Goal: Task Accomplishment & Management: Complete application form

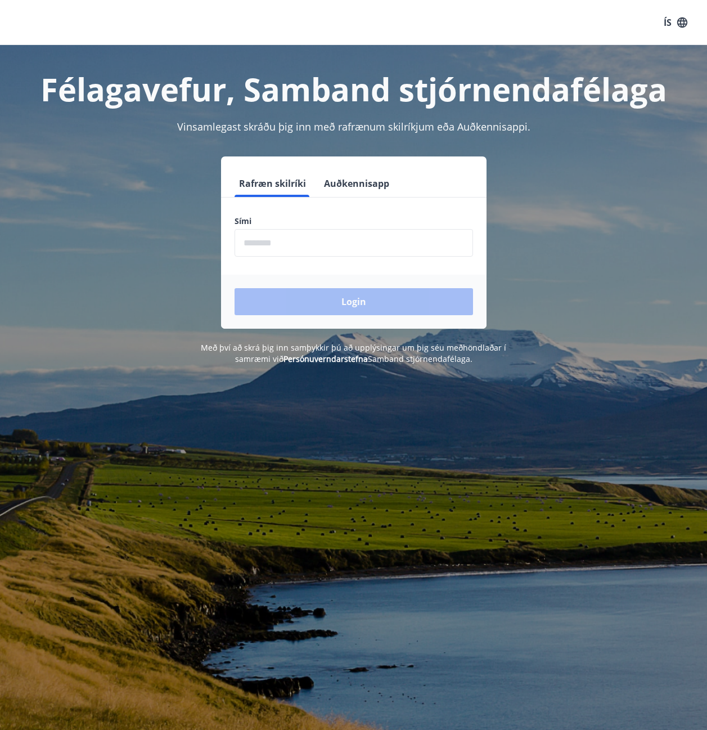
click at [329, 241] on input "phone" at bounding box center [354, 243] width 239 height 28
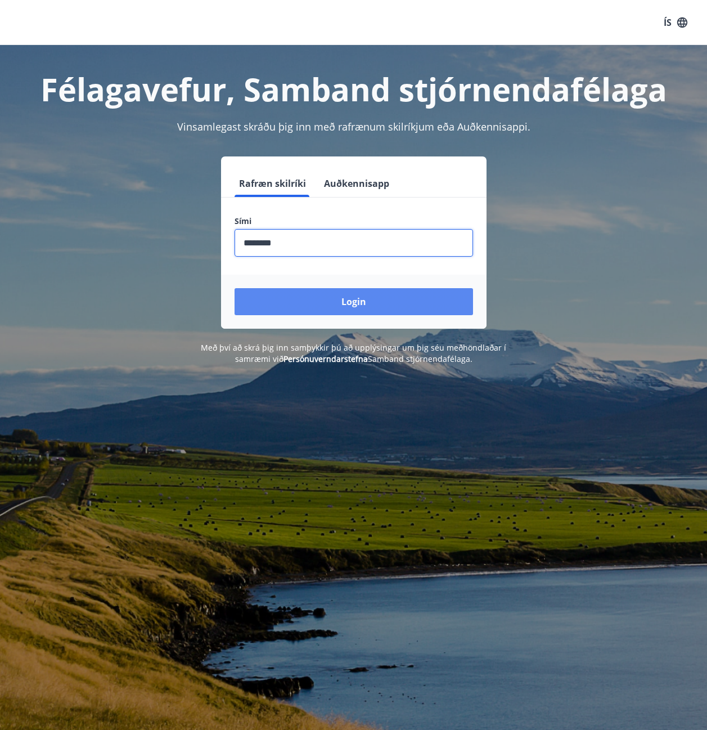
type input "********"
click at [347, 314] on button "Login" at bounding box center [354, 301] width 239 height 27
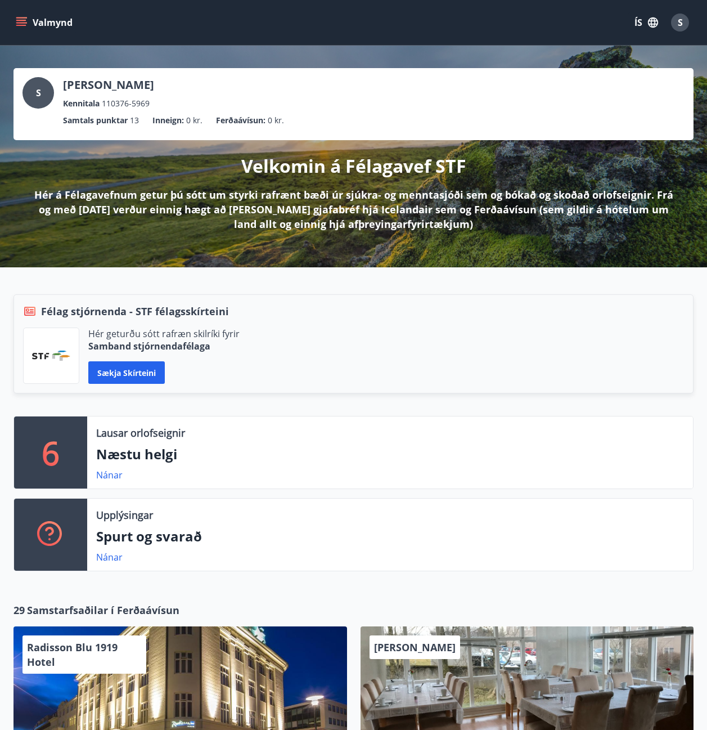
click at [26, 21] on icon "menu" at bounding box center [21, 22] width 11 height 11
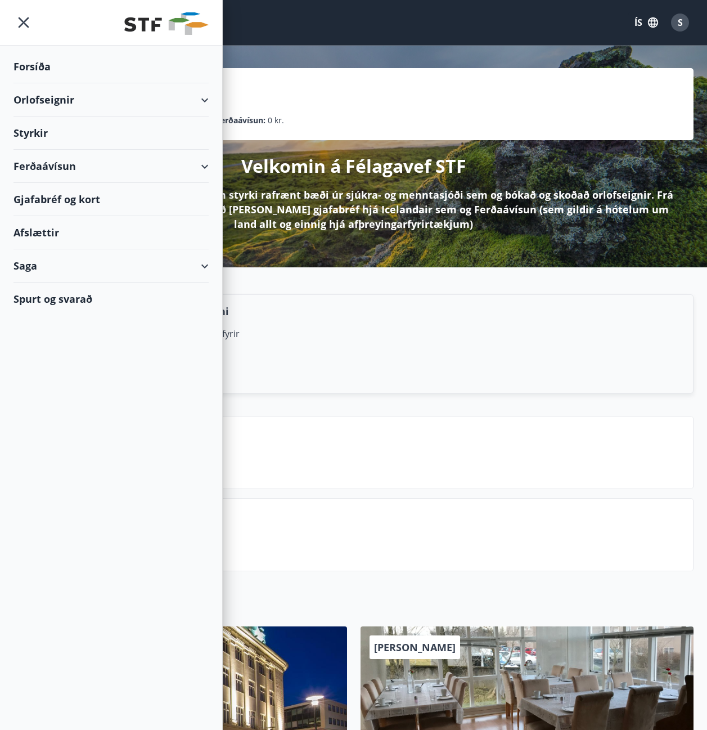
click at [95, 83] on div "Styrkir" at bounding box center [111, 66] width 195 height 33
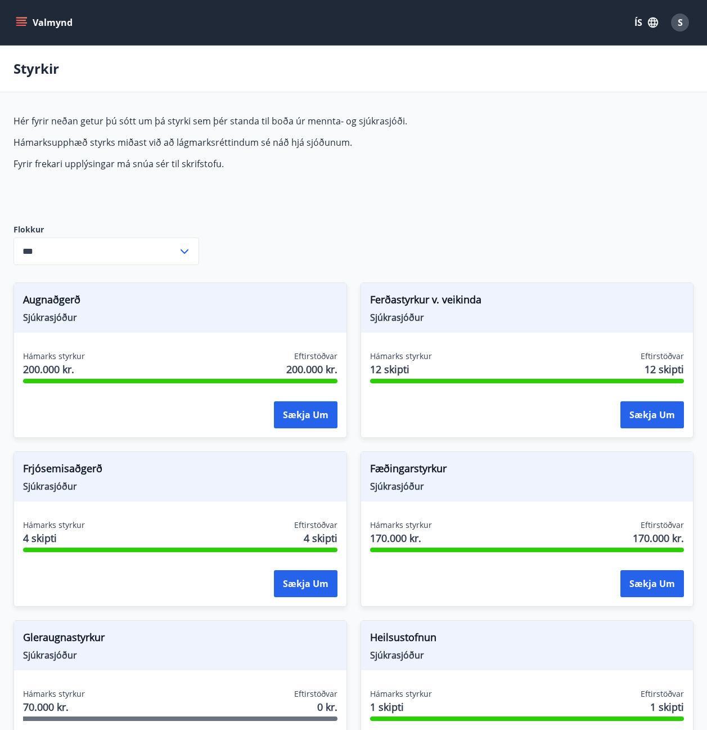
click at [29, 22] on button "Valmynd" at bounding box center [46, 22] width 64 height 20
click at [189, 248] on icon at bounding box center [185, 252] width 14 height 14
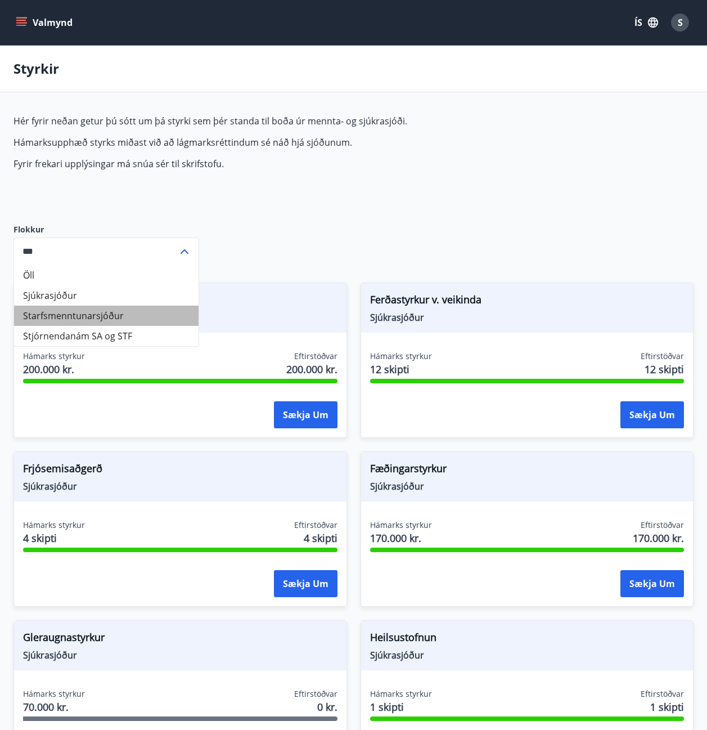
click at [118, 312] on li "Starfsmenntunarsjóður" at bounding box center [106, 315] width 185 height 20
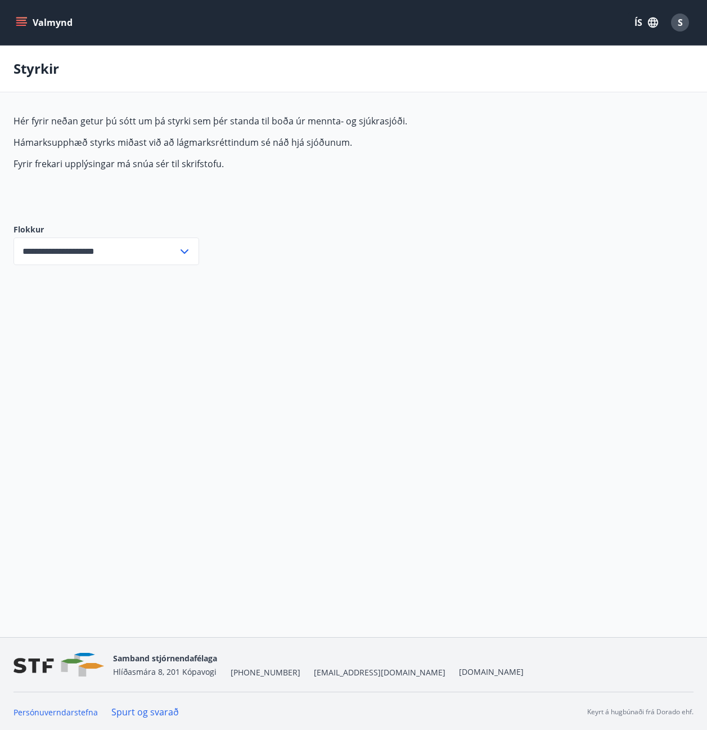
scroll to position [2, 0]
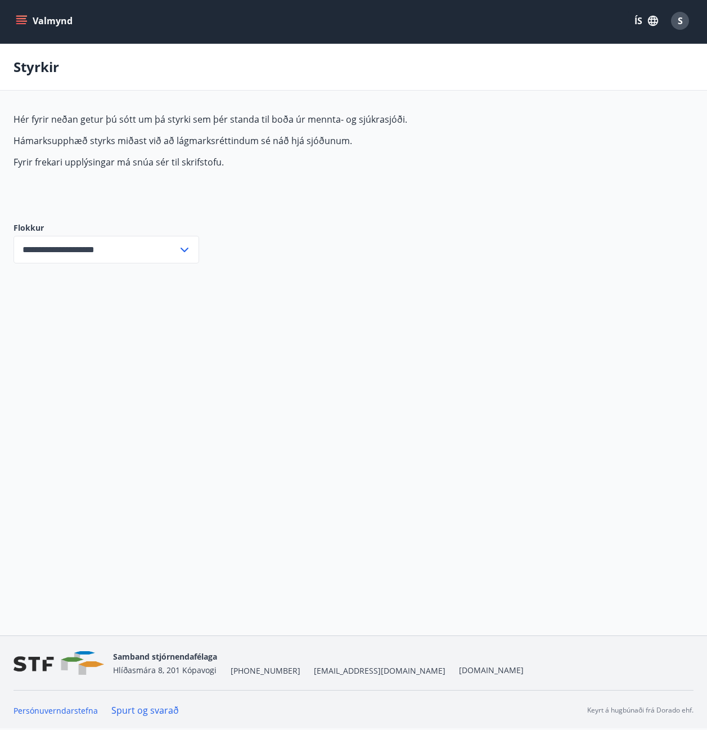
click at [186, 249] on icon at bounding box center [185, 250] width 8 height 5
click at [97, 271] on li "Öll" at bounding box center [106, 273] width 185 height 20
type input "***"
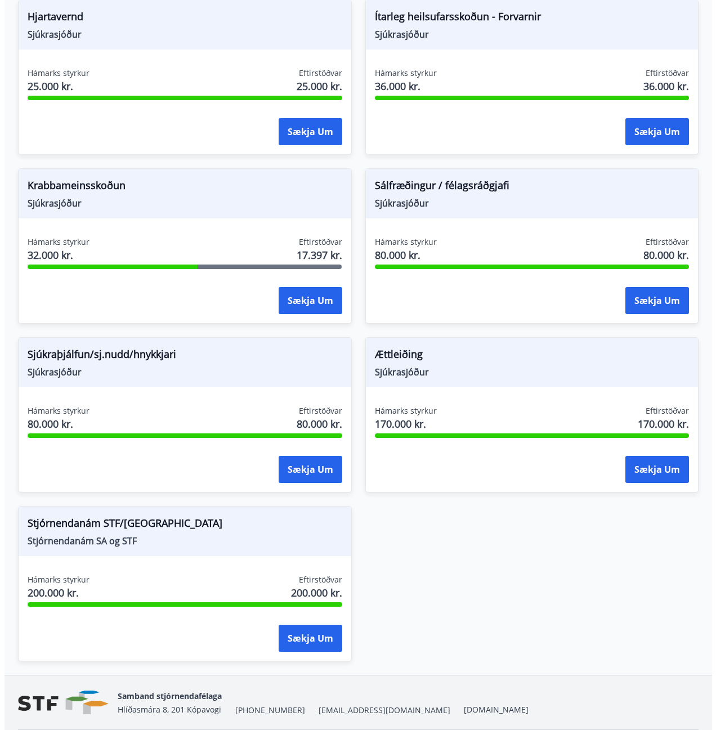
scroll to position [998, 0]
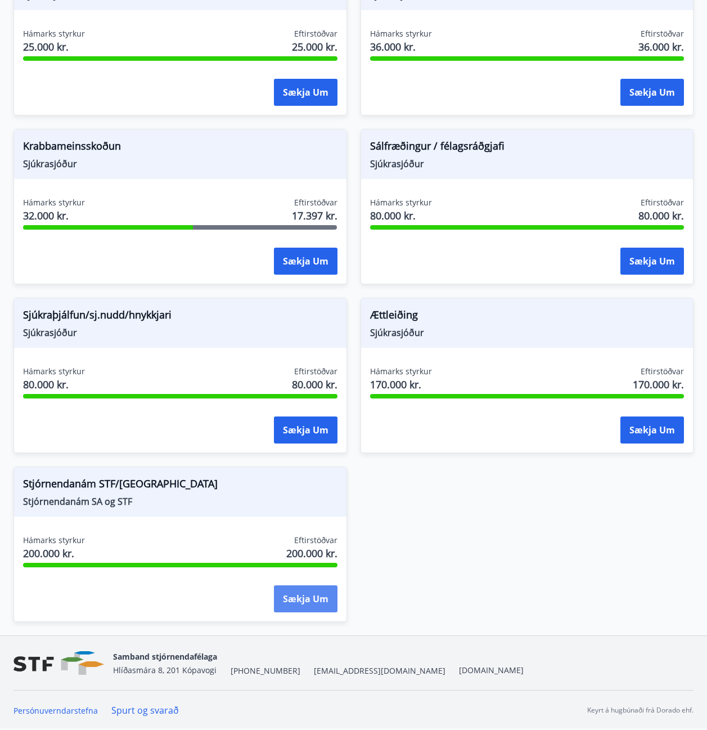
click at [290, 604] on button "Sækja um" at bounding box center [306, 598] width 64 height 27
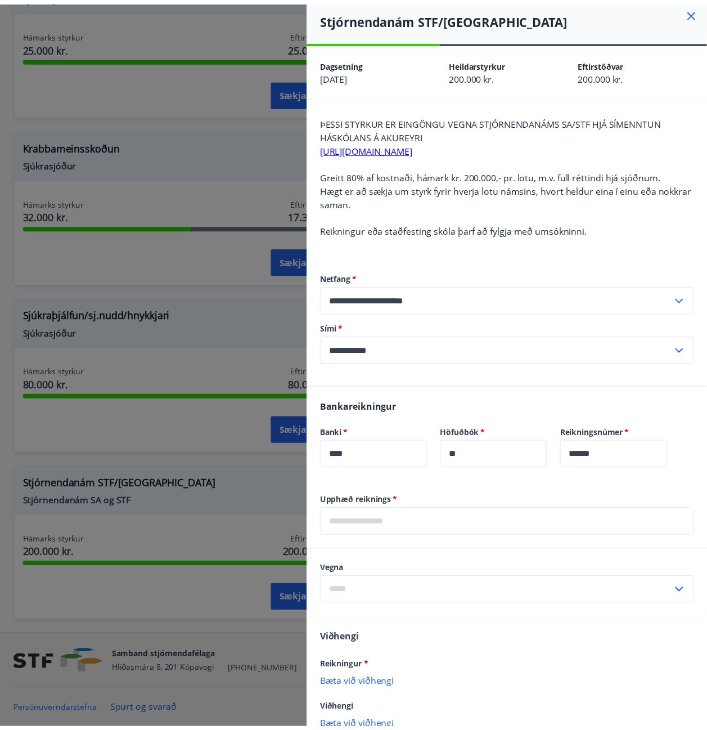
scroll to position [0, 0]
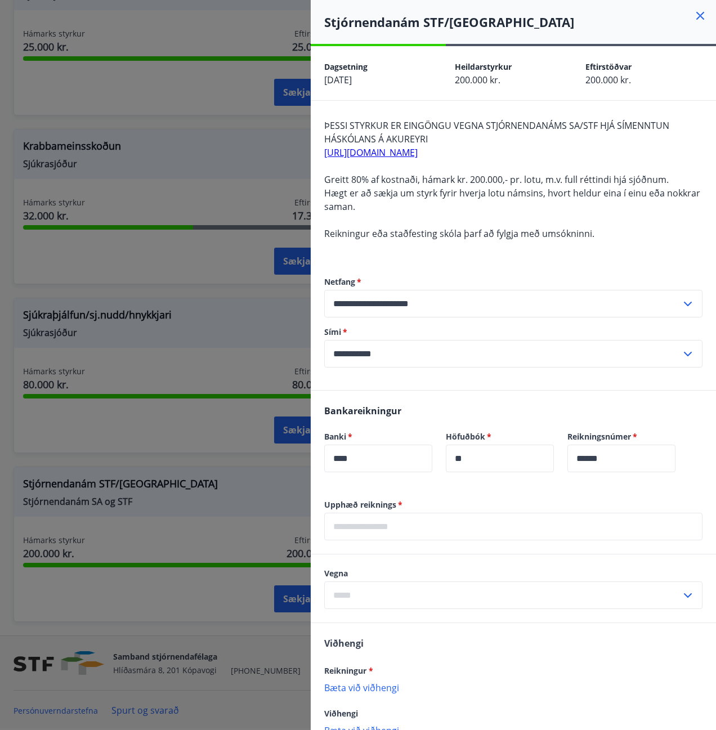
click at [244, 47] on div at bounding box center [358, 365] width 716 height 730
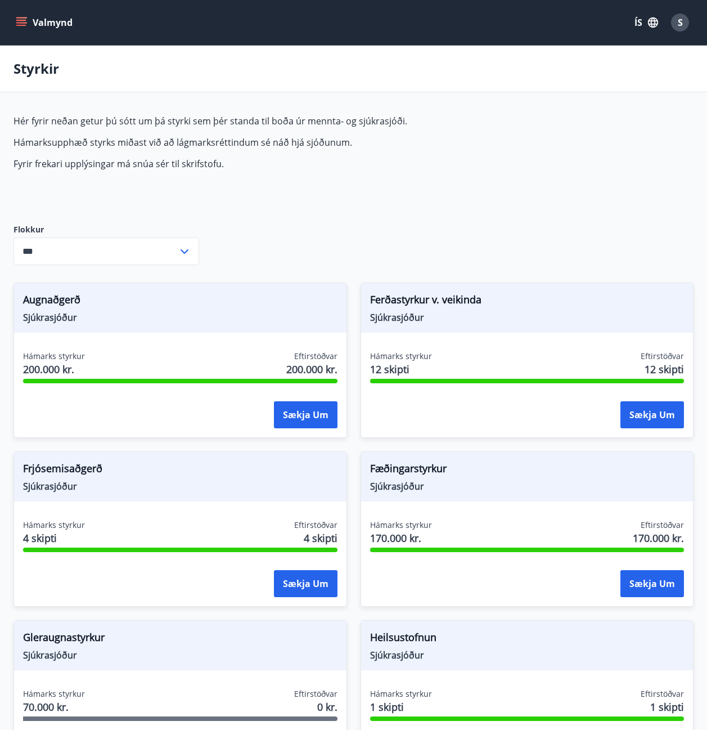
click at [460, 185] on div "Hér fyrir neðan getur þú sótt um þá styrki sem þér standa til boða úr mennta- o…" at bounding box center [279, 160] width 531 height 91
click at [48, 14] on button "Valmynd" at bounding box center [46, 22] width 64 height 20
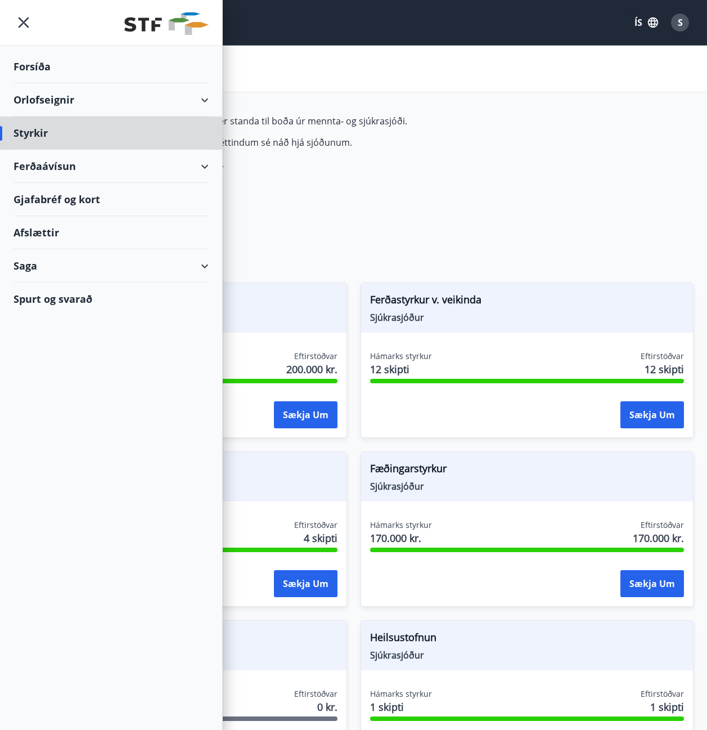
click at [35, 59] on div "Forsíða" at bounding box center [111, 66] width 195 height 33
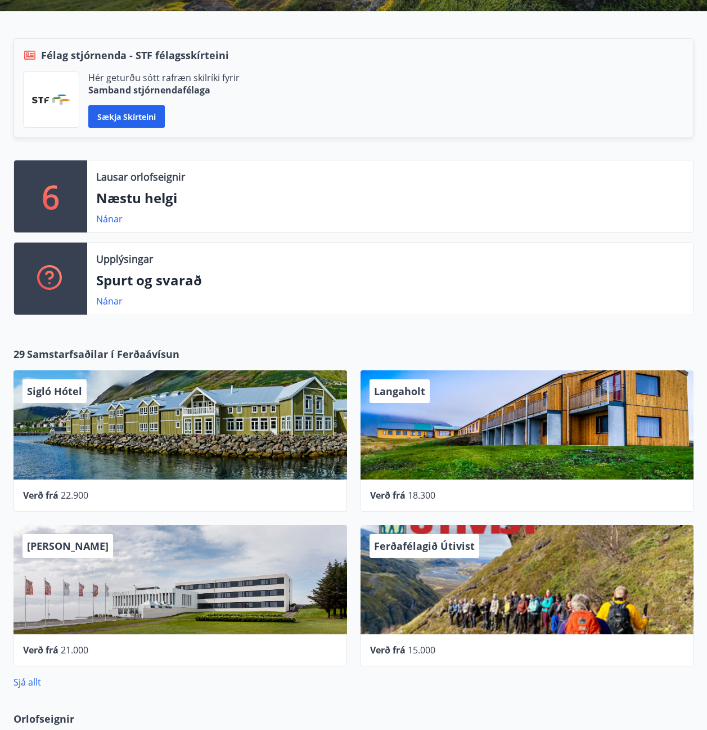
scroll to position [281, 0]
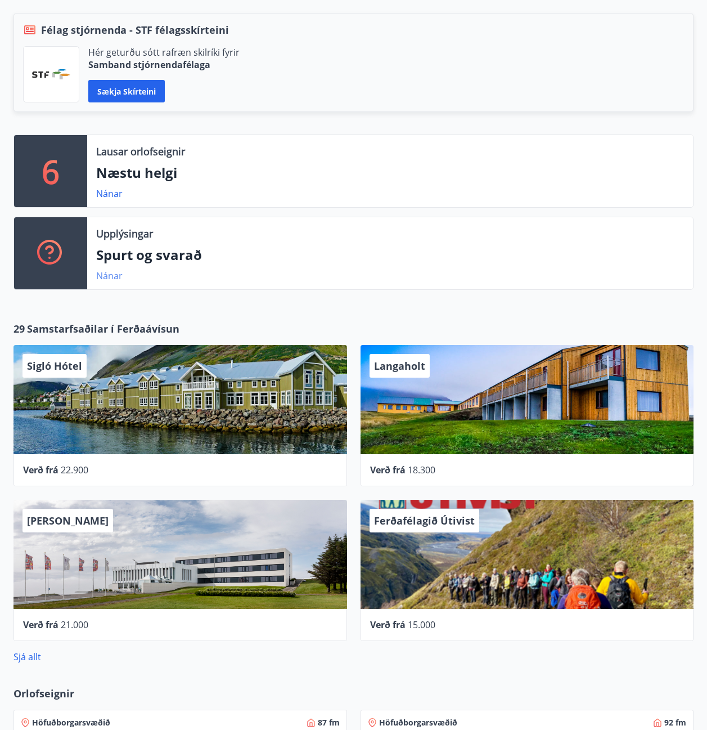
click at [111, 270] on link "Nánar" at bounding box center [109, 275] width 26 height 12
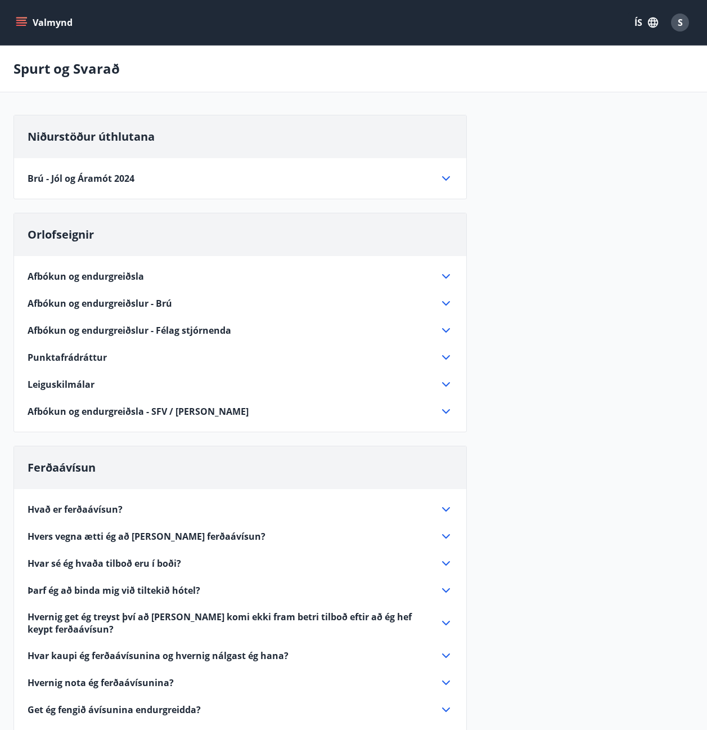
click at [26, 18] on icon "menu" at bounding box center [22, 17] width 12 height 1
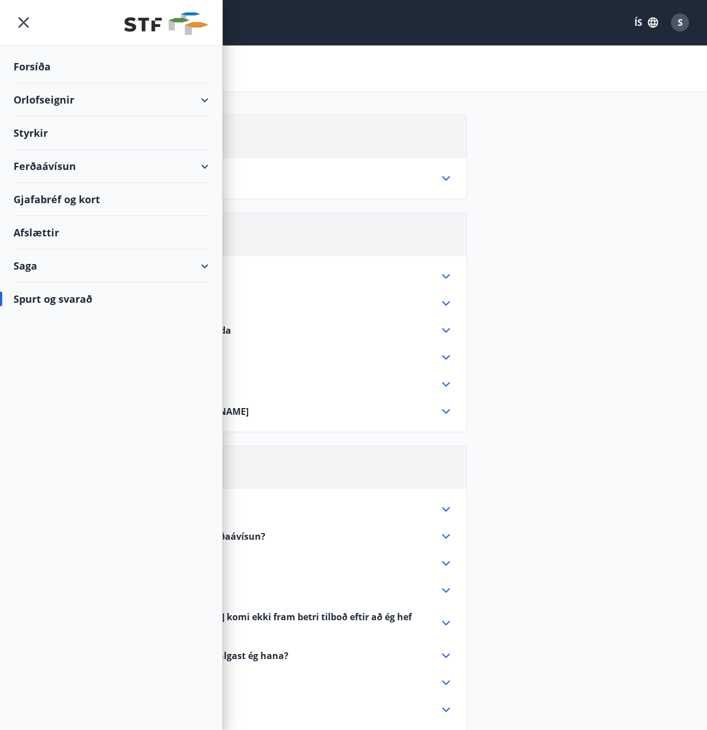
click at [79, 291] on div "Spurt og svarað" at bounding box center [111, 298] width 195 height 33
click at [77, 300] on div "Spurt og svarað" at bounding box center [111, 298] width 195 height 33
click at [63, 296] on div "Spurt og svarað" at bounding box center [111, 298] width 195 height 33
click at [155, 265] on div "Saga" at bounding box center [111, 265] width 195 height 33
click at [48, 388] on div "Inneign" at bounding box center [111, 389] width 177 height 24
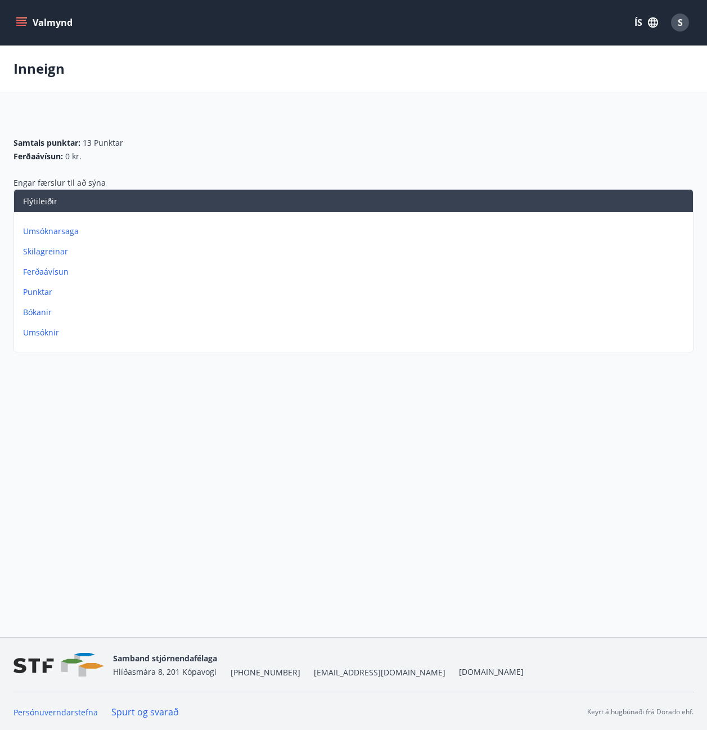
click at [21, 18] on icon "menu" at bounding box center [22, 17] width 12 height 1
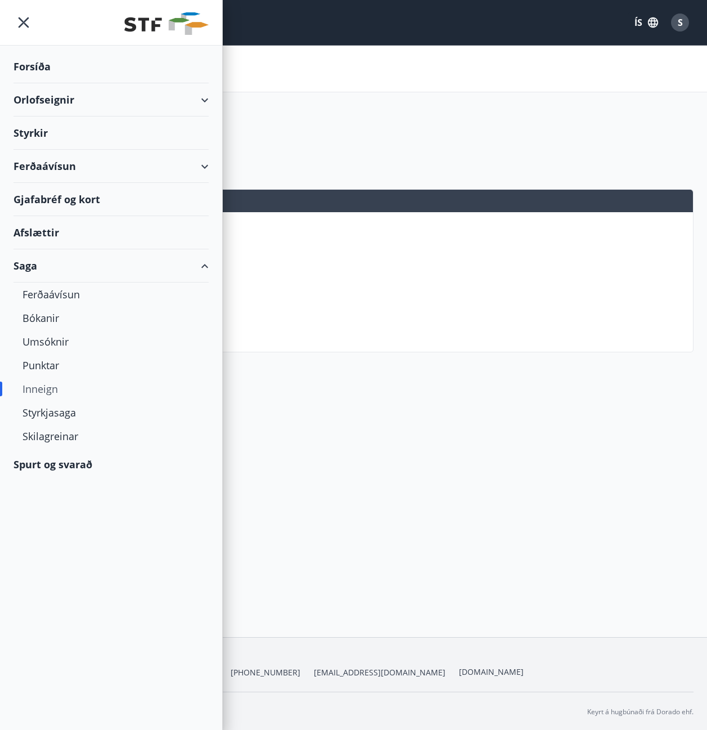
click at [38, 66] on div "Forsíða" at bounding box center [111, 66] width 195 height 33
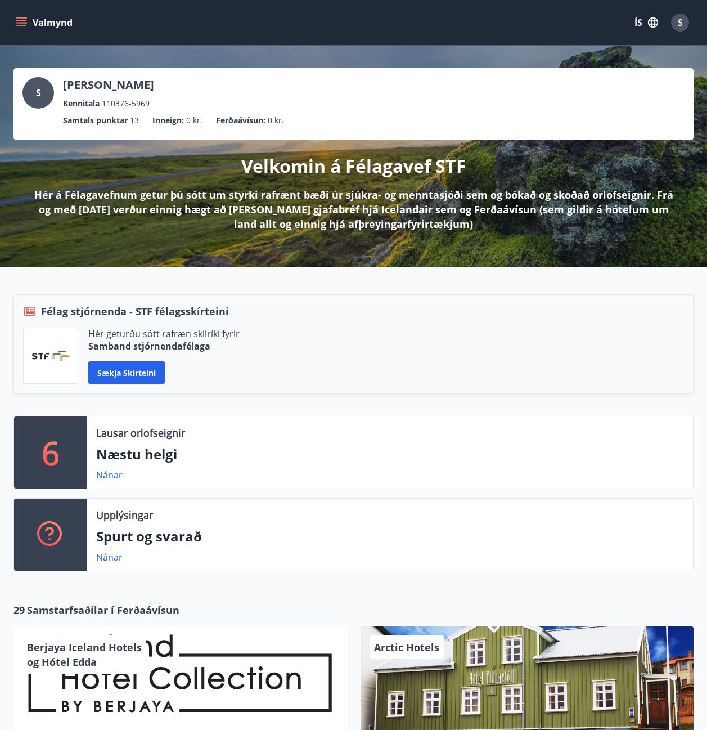
click at [26, 20] on icon "menu" at bounding box center [21, 22] width 11 height 11
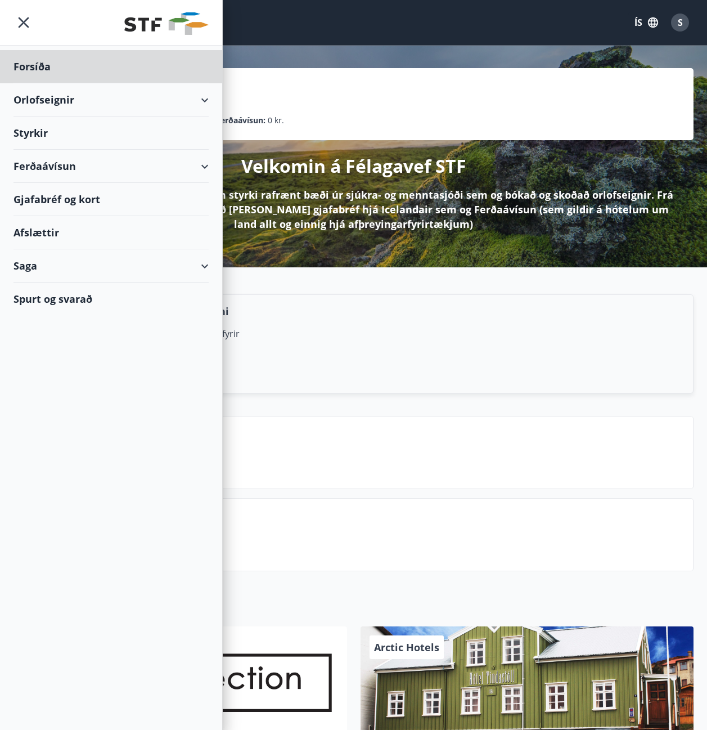
click at [43, 83] on div "Styrkir" at bounding box center [111, 66] width 195 height 33
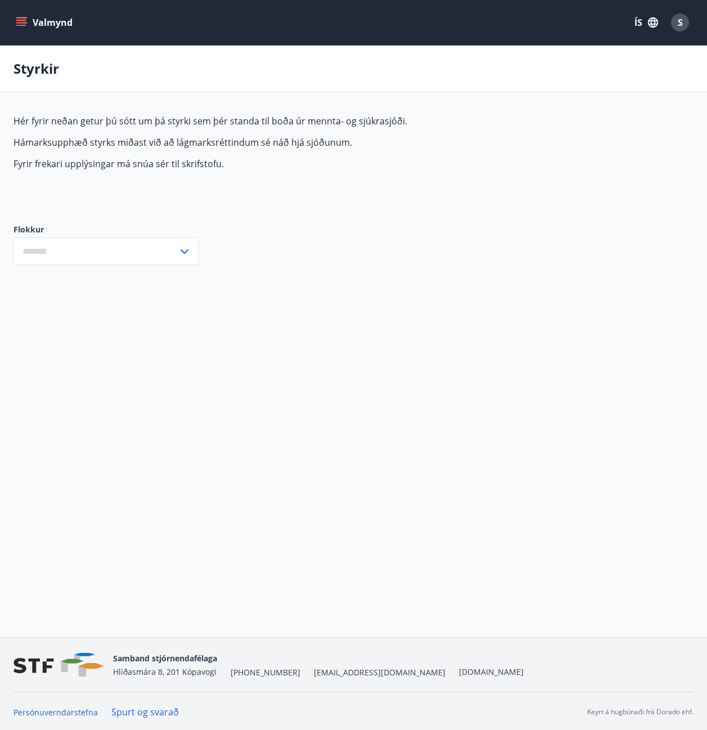
type input "***"
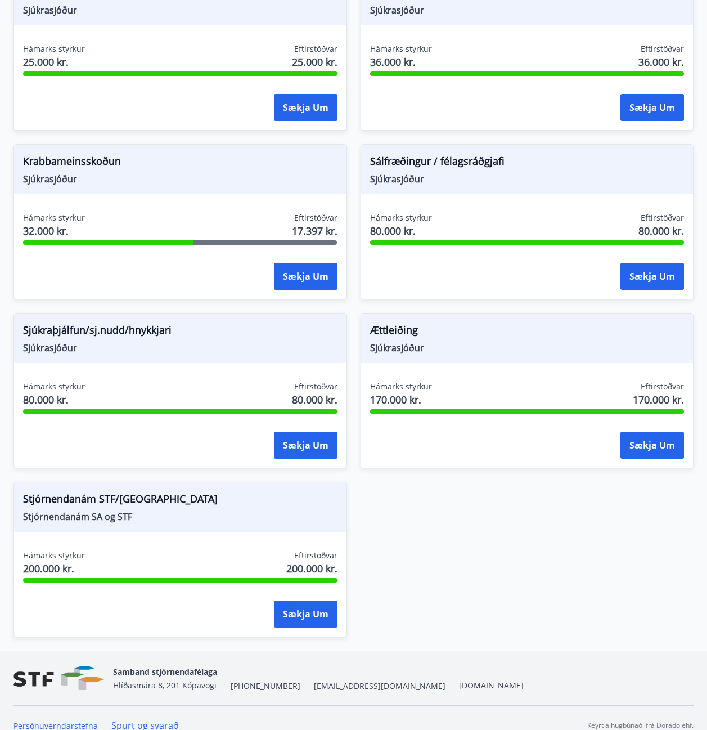
scroll to position [998, 0]
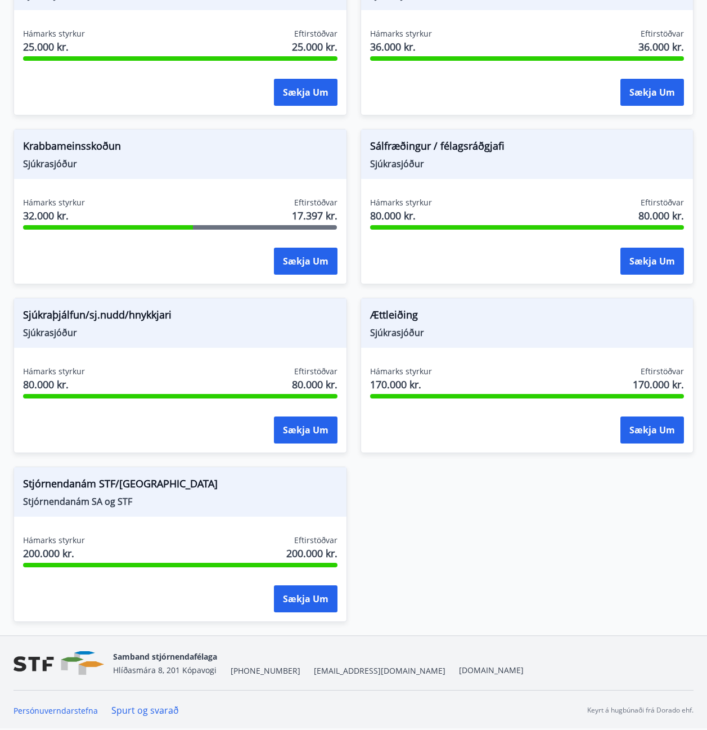
click at [133, 710] on link "Spurt og svarað" at bounding box center [145, 710] width 68 height 12
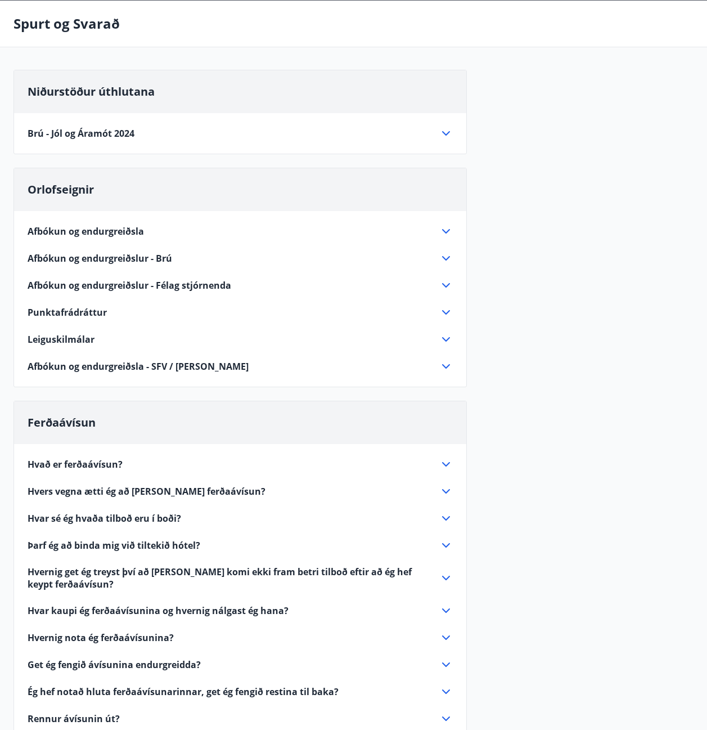
scroll to position [169, 0]
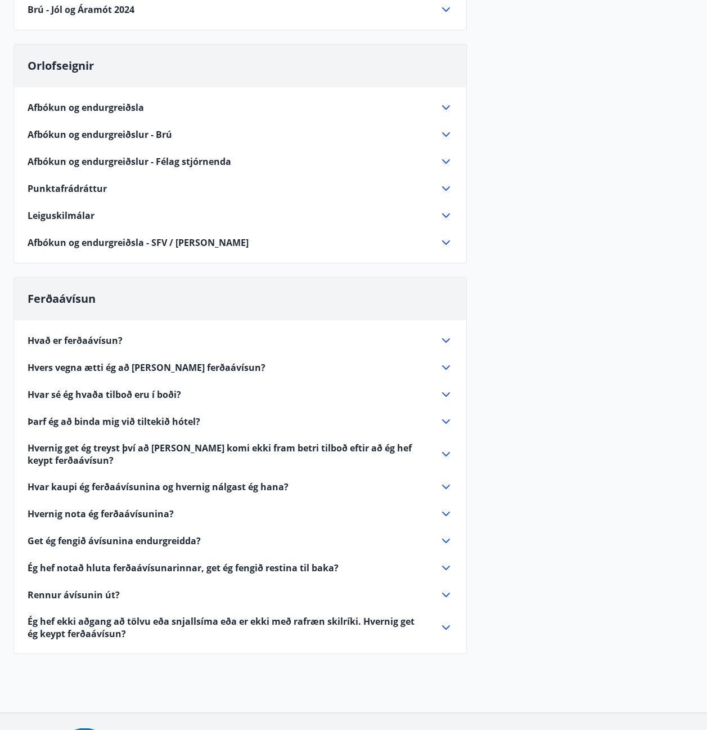
click at [449, 340] on icon at bounding box center [446, 340] width 8 height 5
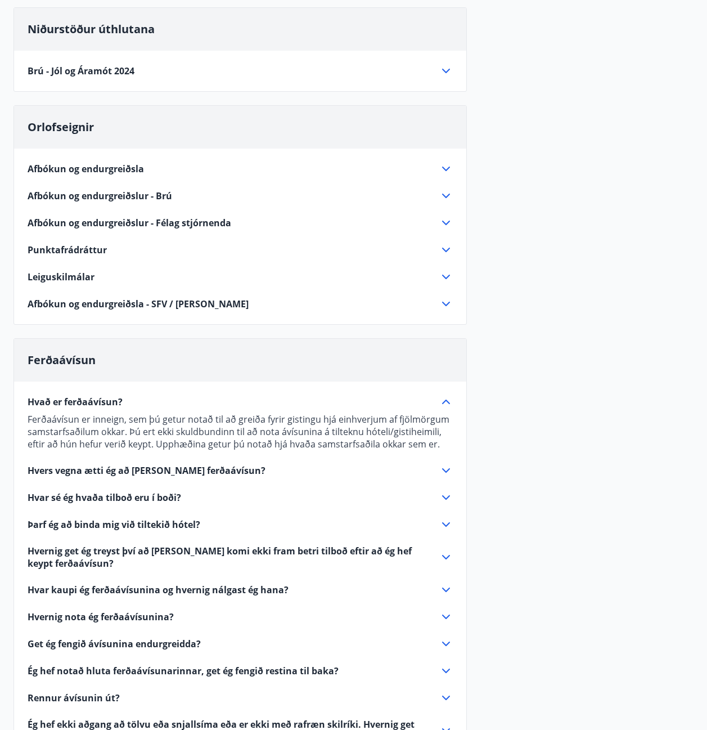
scroll to position [0, 0]
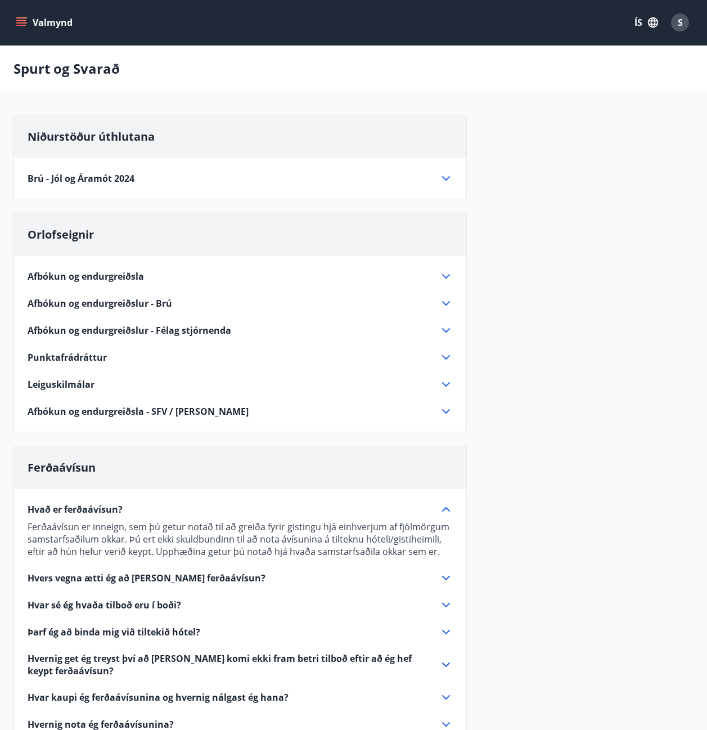
click at [26, 22] on icon "menu" at bounding box center [21, 22] width 11 height 11
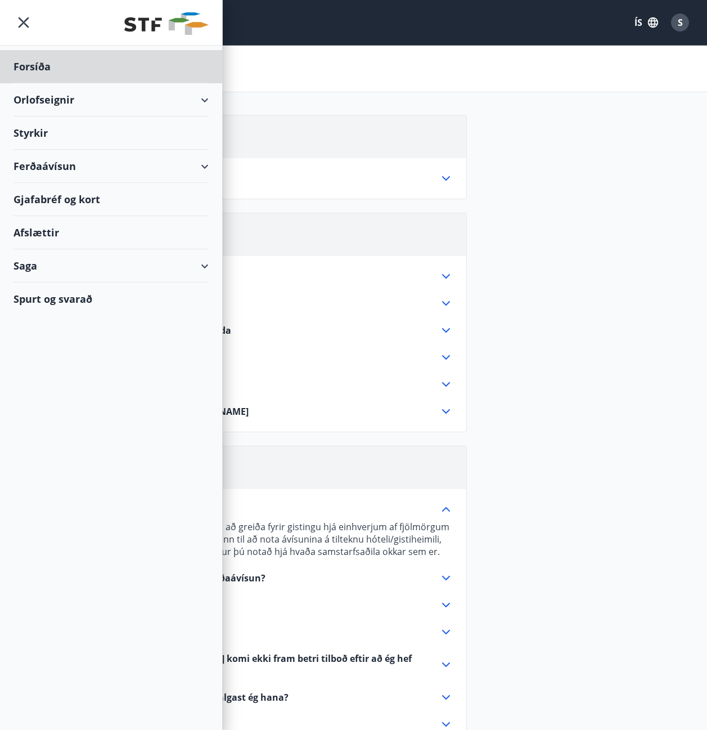
click at [38, 83] on div "Styrkir" at bounding box center [111, 66] width 195 height 33
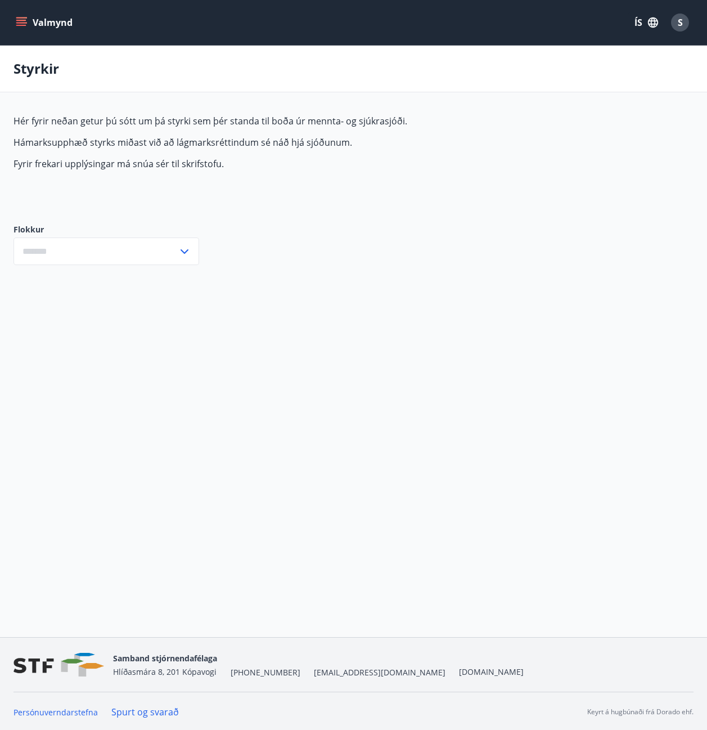
type input "***"
